Goal: Task Accomplishment & Management: Use online tool/utility

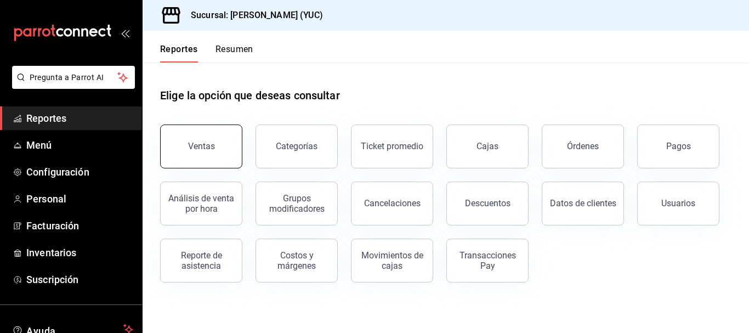
click at [221, 164] on button "Ventas" at bounding box center [201, 146] width 82 height 44
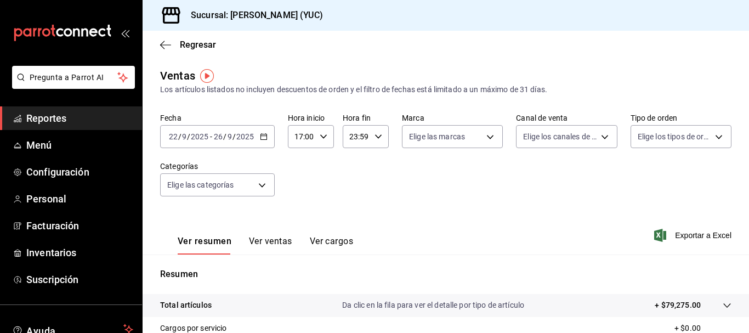
click at [472, 51] on div "Regresar" at bounding box center [445, 45] width 606 height 28
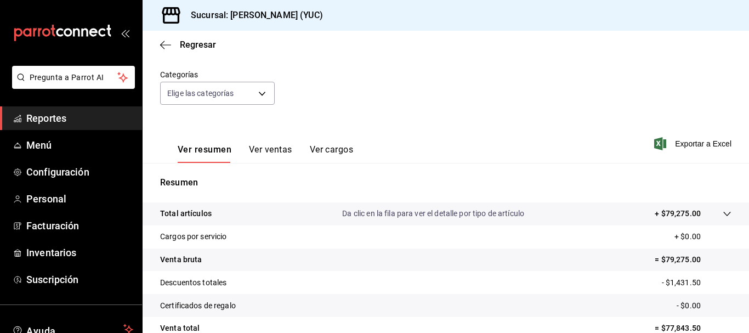
scroll to position [53, 0]
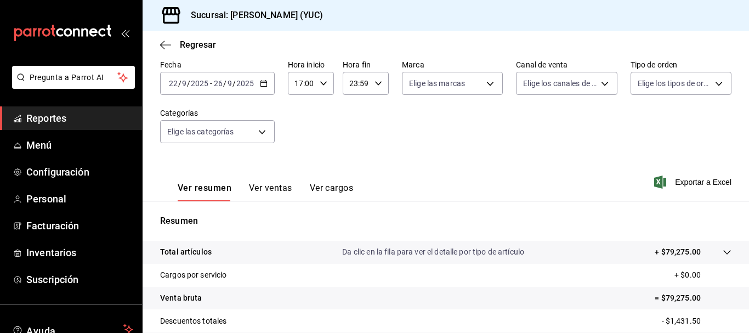
click at [258, 81] on div "[DATE] [DATE] - [DATE] [DATE]" at bounding box center [217, 83] width 115 height 23
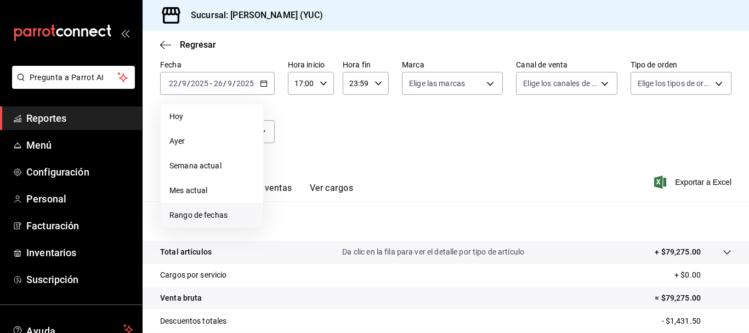
click at [203, 208] on li "Rango de fechas" at bounding box center [212, 215] width 102 height 25
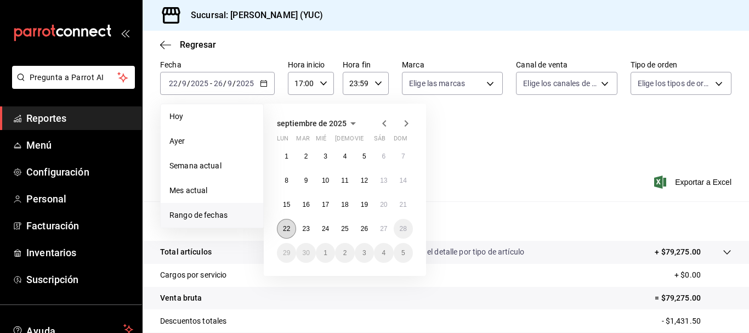
click at [288, 231] on abbr "22" at bounding box center [286, 229] width 7 height 8
click at [369, 229] on button "26" at bounding box center [364, 229] width 19 height 20
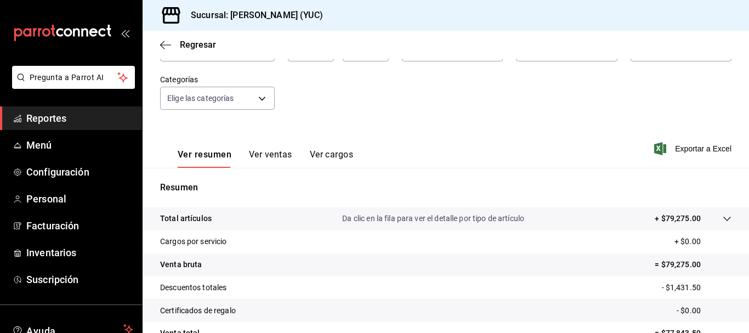
click at [283, 152] on button "Ver ventas" at bounding box center [270, 158] width 43 height 19
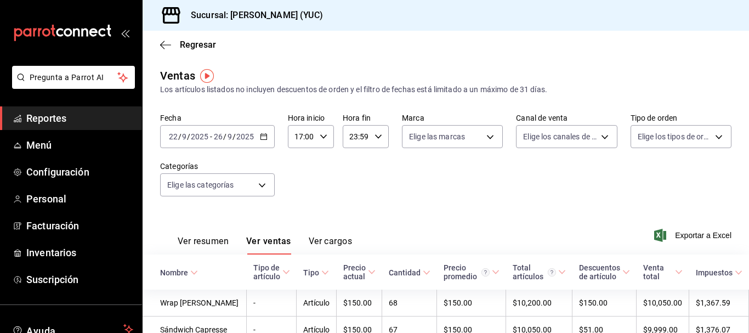
click at [322, 135] on icon "button" at bounding box center [323, 137] width 8 height 8
click at [300, 165] on span "00" at bounding box center [298, 164] width 5 height 9
type input "00:00"
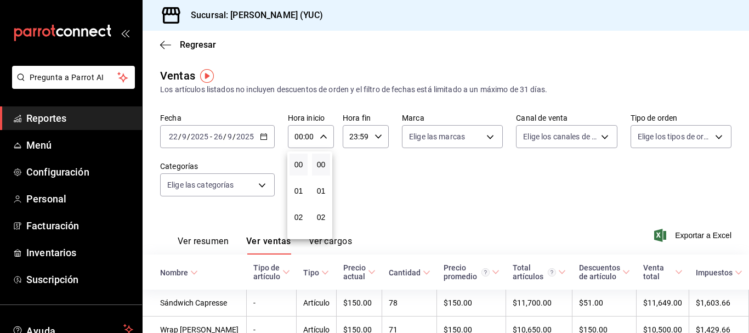
click at [402, 186] on div at bounding box center [374, 166] width 749 height 333
click at [321, 138] on icon "button" at bounding box center [323, 137] width 8 height 8
click at [386, 177] on div at bounding box center [374, 166] width 749 height 333
click at [260, 137] on \(Stroke\) "button" at bounding box center [263, 137] width 7 height 6
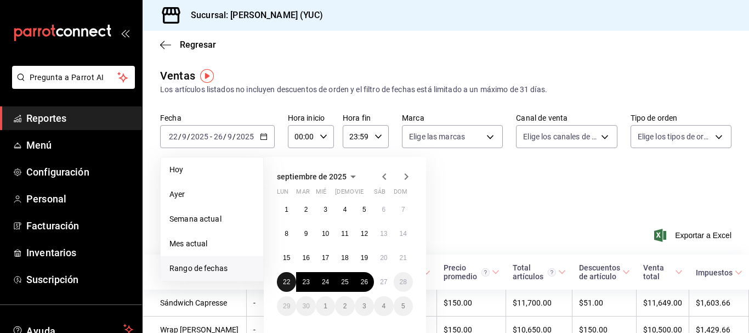
click at [282, 284] on button "22" at bounding box center [286, 282] width 19 height 20
click at [366, 281] on abbr "26" at bounding box center [364, 282] width 7 height 8
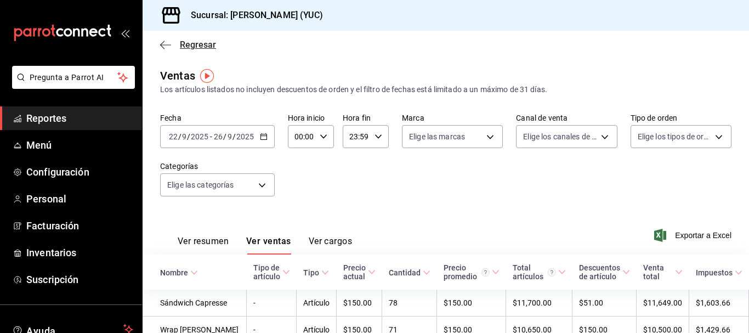
click at [163, 41] on icon "button" at bounding box center [165, 45] width 11 height 10
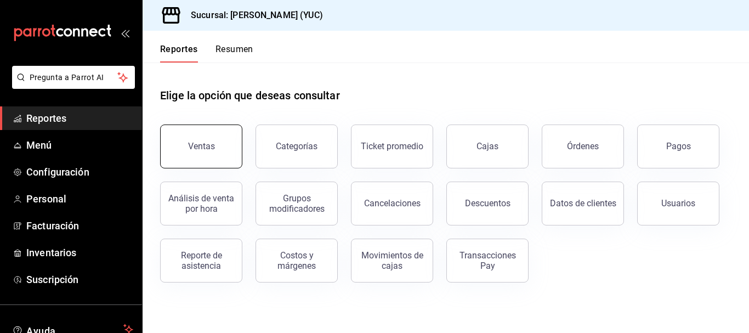
click at [222, 150] on button "Ventas" at bounding box center [201, 146] width 82 height 44
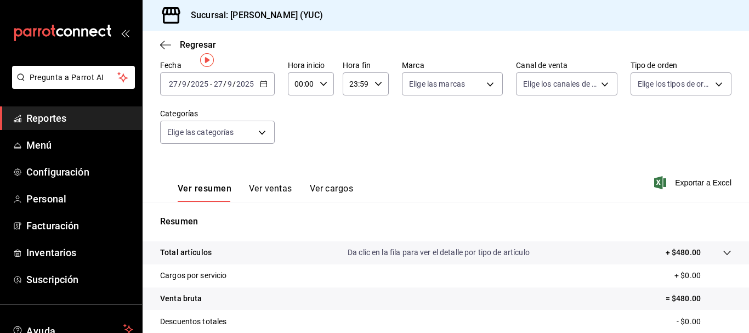
scroll to position [7, 0]
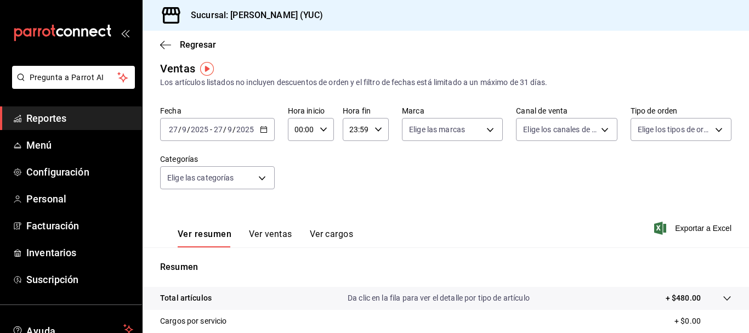
click at [261, 127] on \(Stroke\) "button" at bounding box center [261, 126] width 1 height 1
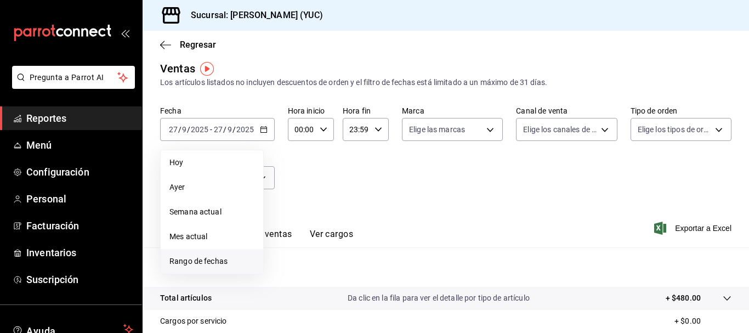
click at [201, 264] on span "Rango de fechas" at bounding box center [211, 261] width 85 height 12
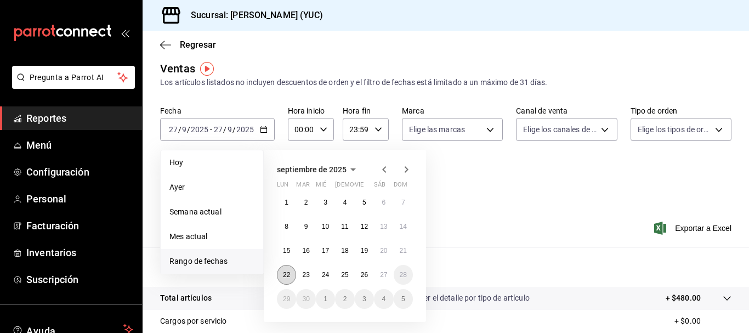
click at [287, 275] on abbr "22" at bounding box center [286, 275] width 7 height 8
click at [367, 277] on abbr "26" at bounding box center [364, 275] width 7 height 8
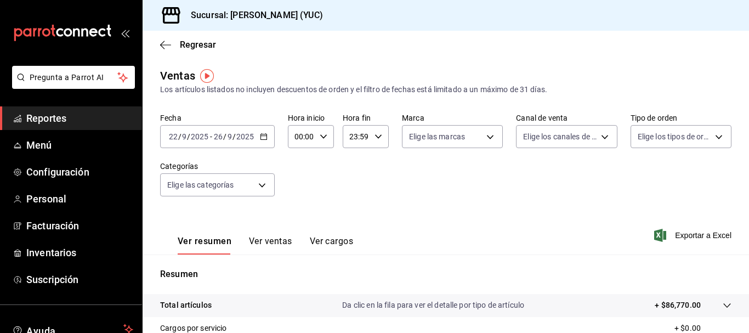
click at [272, 241] on button "Ver ventas" at bounding box center [270, 245] width 43 height 19
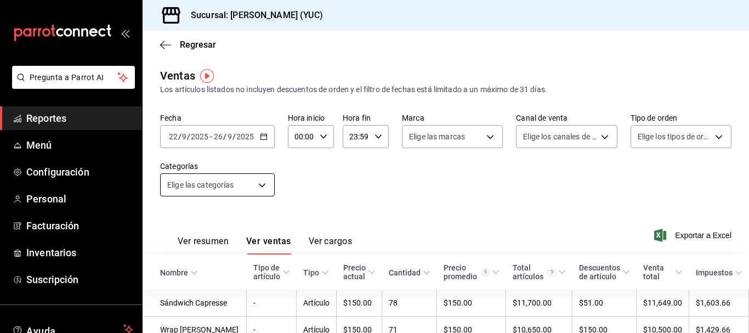
click at [266, 186] on body "Pregunta a Parrot AI Reportes Menú Configuración Personal Facturación Inventari…" at bounding box center [374, 166] width 749 height 333
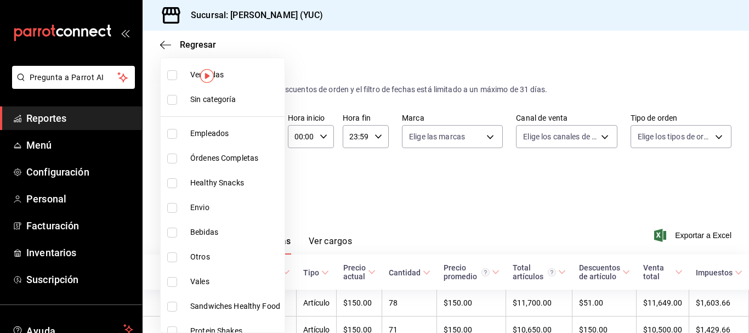
scroll to position [36, 0]
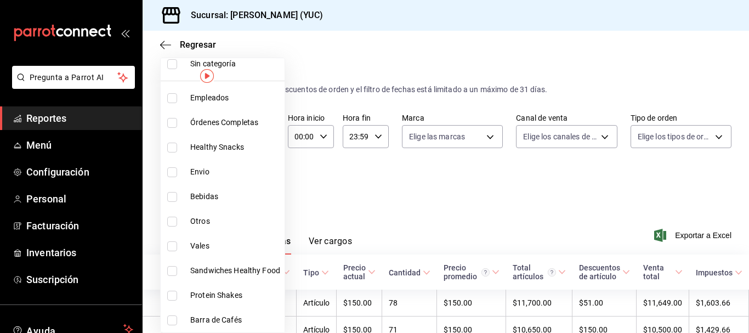
click at [176, 295] on input "checkbox" at bounding box center [172, 295] width 10 height 10
checkbox input "true"
type input "089dec05-e5f2-4aa4-80ba-754d432ba05e"
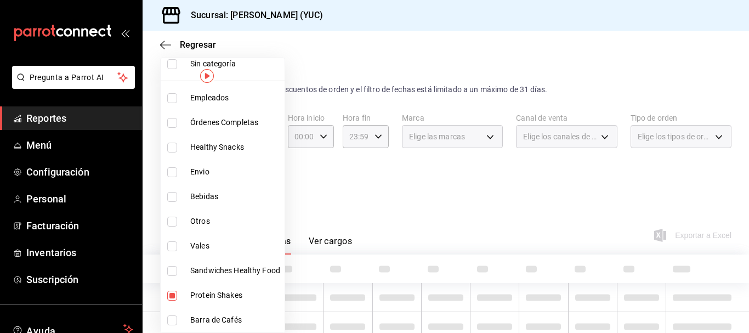
click at [350, 191] on div at bounding box center [374, 166] width 749 height 333
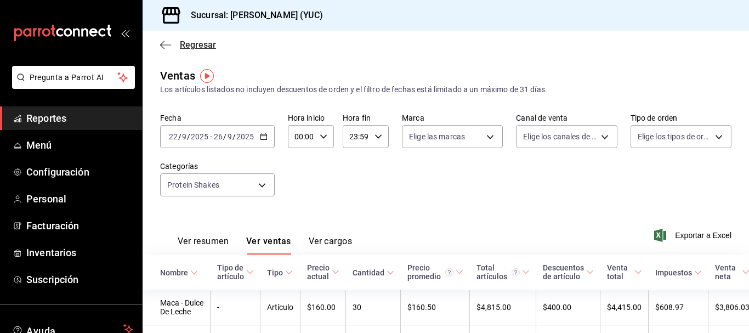
click at [166, 45] on icon "button" at bounding box center [165, 44] width 11 height 1
